Goal: Navigation & Orientation: Find specific page/section

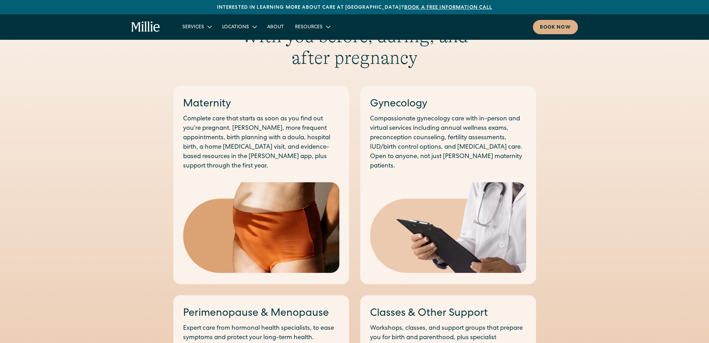
scroll to position [384, 0]
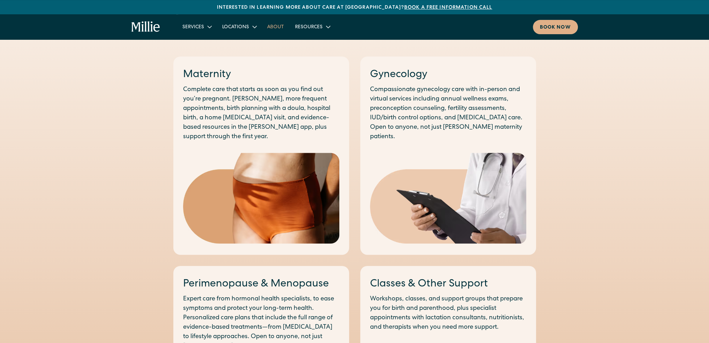
click at [274, 25] on link "About" at bounding box center [276, 27] width 28 height 12
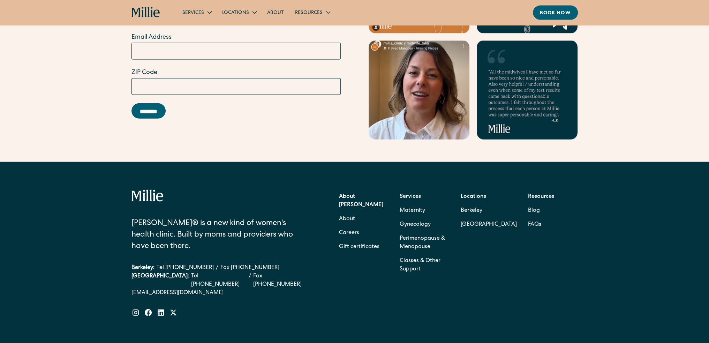
scroll to position [2181, 0]
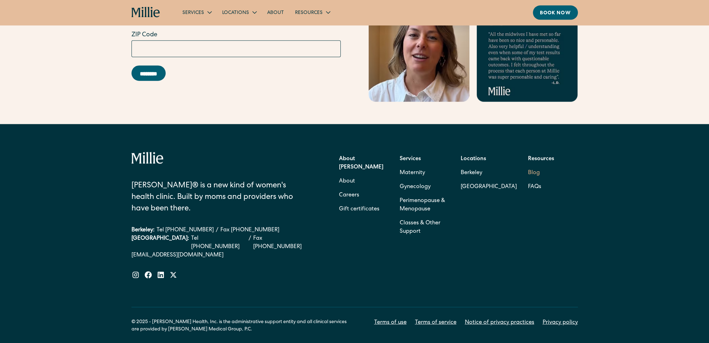
click at [531, 166] on link "Blog" at bounding box center [534, 173] width 12 height 14
click at [162, 271] on icon at bounding box center [161, 275] width 8 height 8
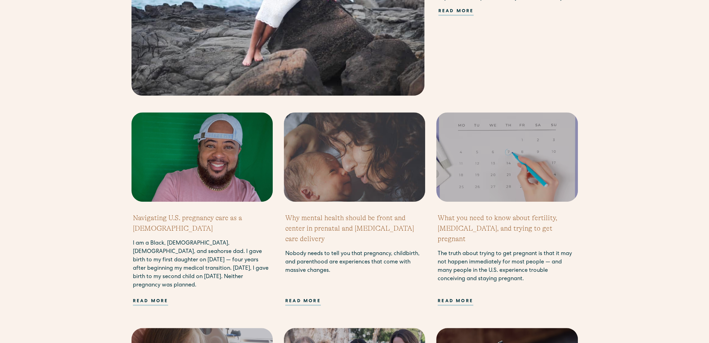
scroll to position [454, 0]
